Goal: Information Seeking & Learning: Learn about a topic

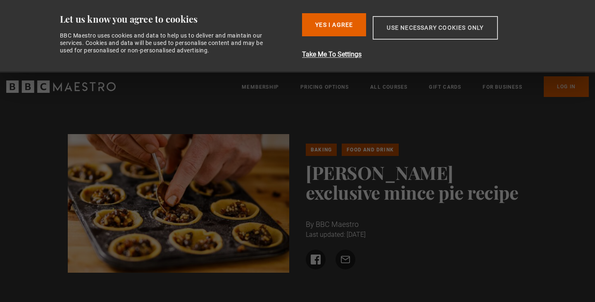
click at [401, 30] on button "Use necessary cookies only" at bounding box center [434, 28] width 125 height 24
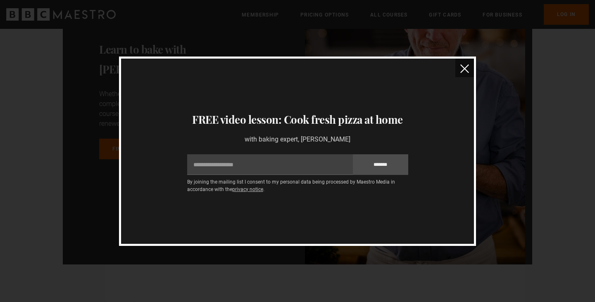
scroll to position [2682, 0]
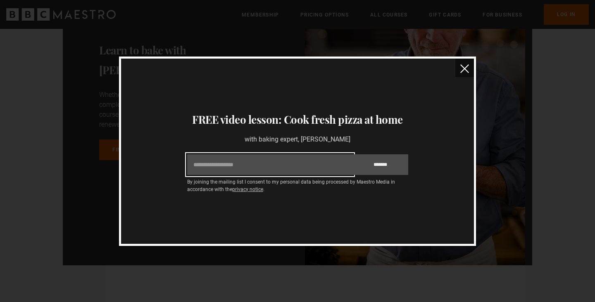
click at [265, 166] on input "Email" at bounding box center [270, 164] width 166 height 21
click at [263, 161] on input "Email" at bounding box center [270, 164] width 166 height 21
type input "**********"
click at [380, 164] on input "*******" at bounding box center [380, 164] width 55 height 21
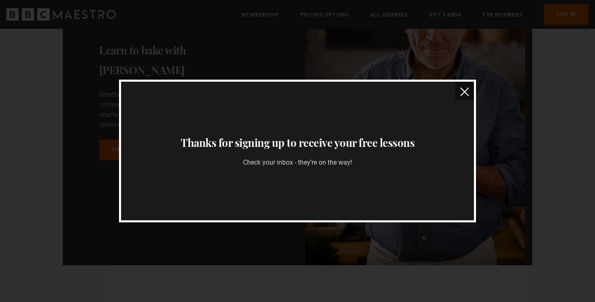
click at [463, 91] on img "close" at bounding box center [464, 92] width 9 height 9
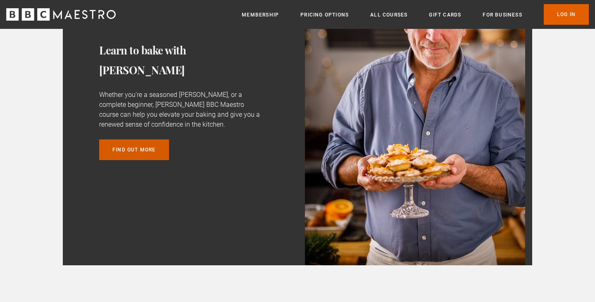
click at [154, 141] on link "FIND OUT MORE" at bounding box center [134, 150] width 70 height 21
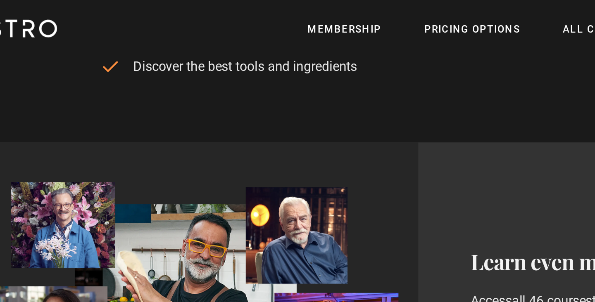
scroll to position [470, 0]
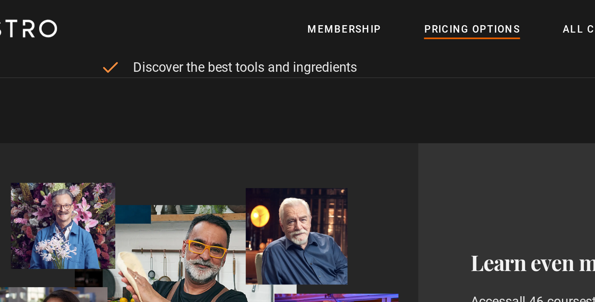
click at [300, 16] on link "Pricing Options" at bounding box center [324, 15] width 48 height 8
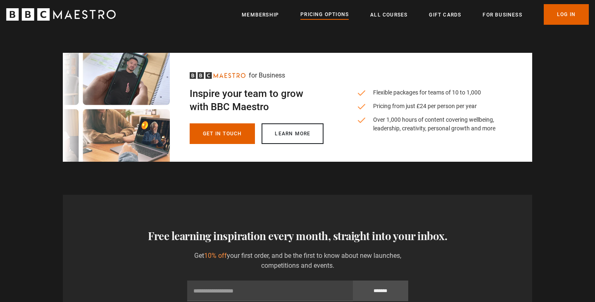
scroll to position [289, 0]
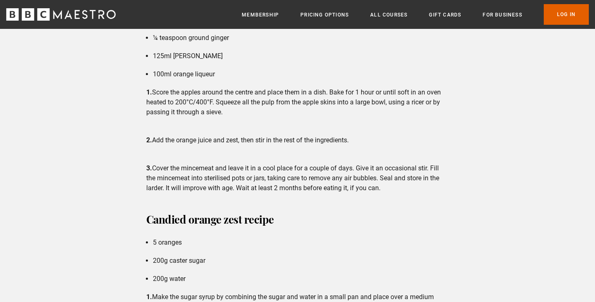
scroll to position [1942, 0]
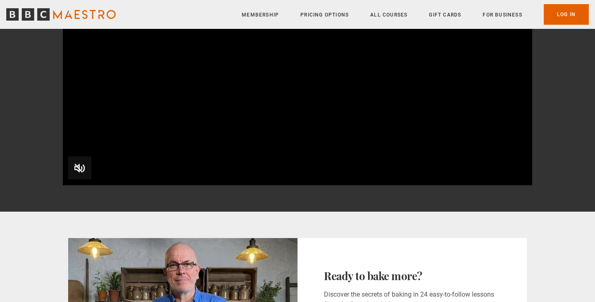
scroll to position [206, 0]
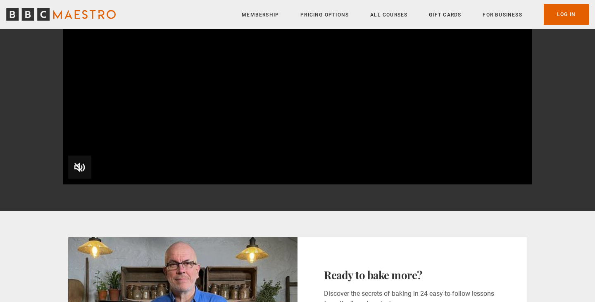
click at [81, 166] on span "Video Player" at bounding box center [79, 167] width 23 height 23
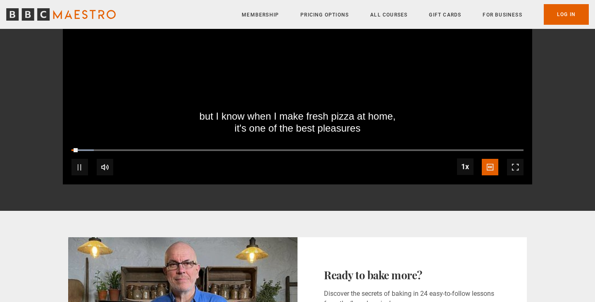
click at [516, 163] on span "Video Player" at bounding box center [515, 167] width 17 height 17
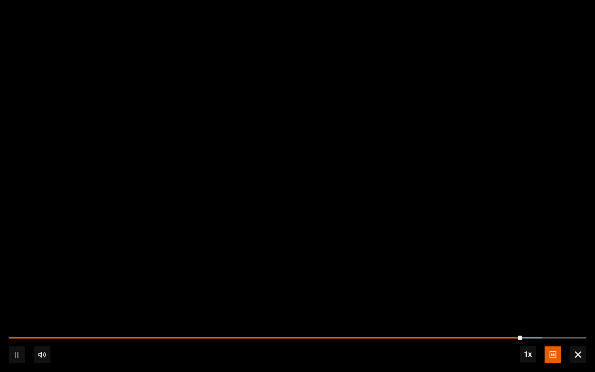
click at [16, 302] on span "Video Player" at bounding box center [17, 354] width 17 height 17
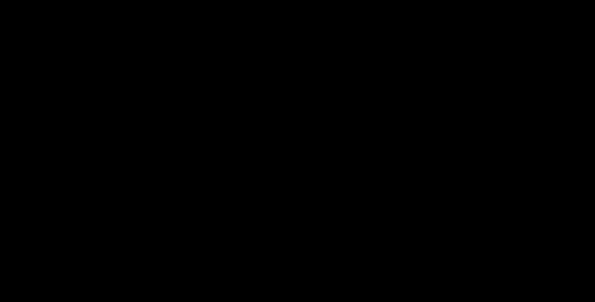
scroll to position [67, 0]
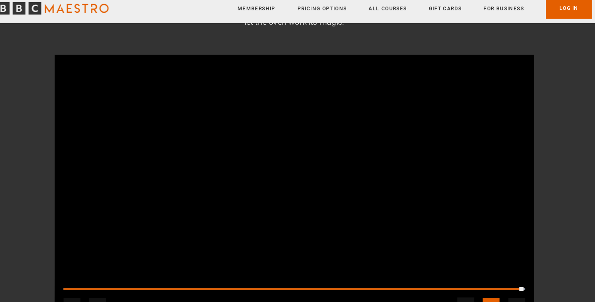
click at [431, 197] on video "Video Player" at bounding box center [297, 192] width 469 height 264
